Goal: Find specific page/section: Find specific page/section

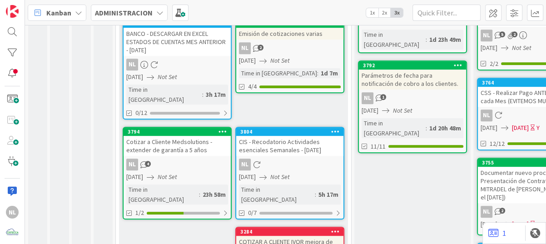
scroll to position [363, 0]
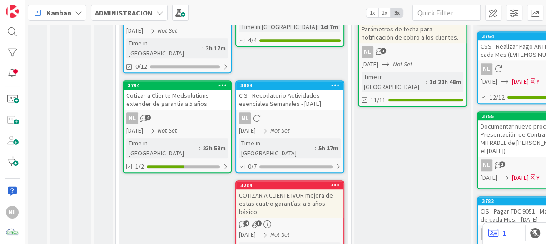
click at [292, 191] on div "3284 COTIZAR A CLIENTE [PERSON_NAME] mejora de estas cuatro garantías: a 5 años…" at bounding box center [289, 229] width 109 height 99
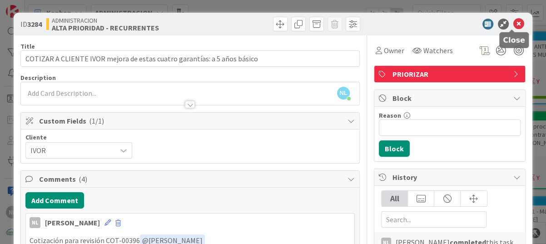
click at [514, 24] on icon at bounding box center [518, 24] width 11 height 11
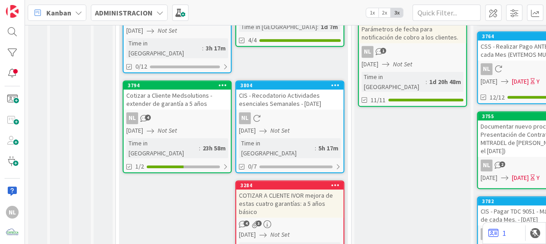
click at [177, 126] on icon "Not Set" at bounding box center [168, 130] width 20 height 8
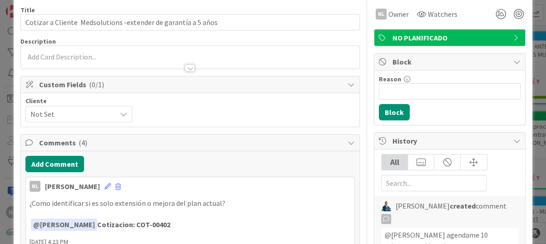
scroll to position [91, 0]
